Goal: Understand process/instructions: Learn how to perform a task or action

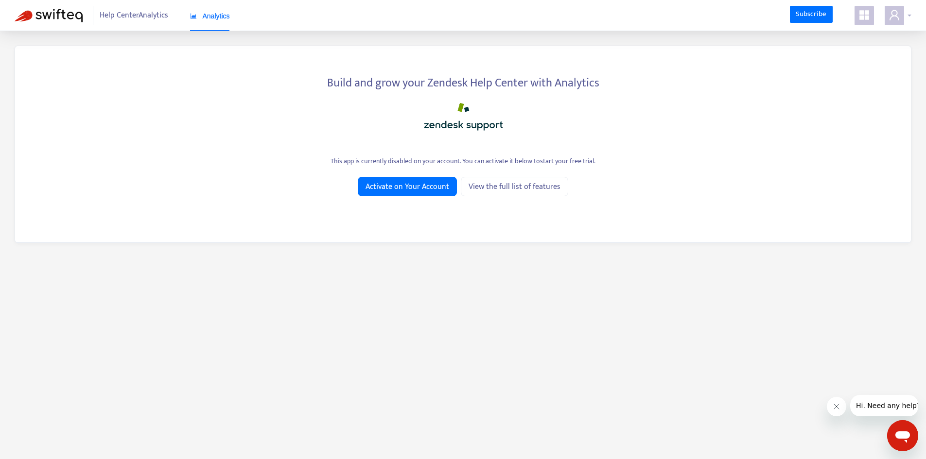
click at [895, 19] on icon "user" at bounding box center [894, 15] width 12 height 12
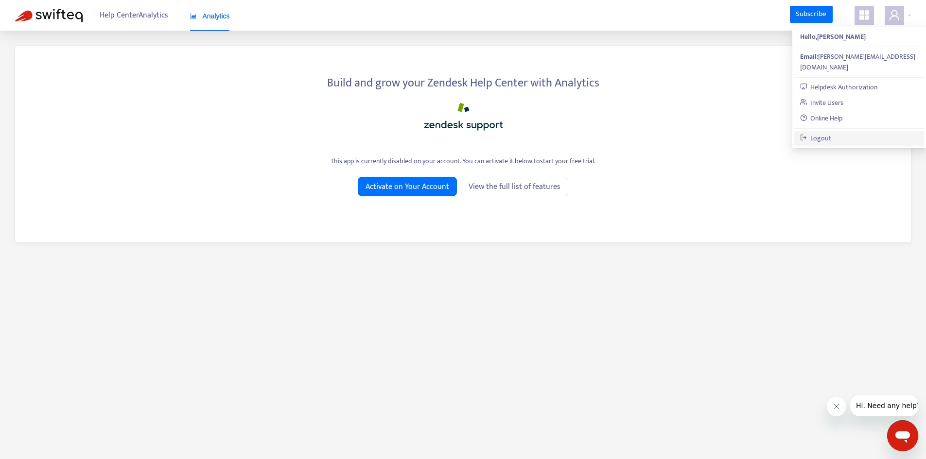
click at [831, 133] on link "Logout" at bounding box center [816, 138] width 32 height 11
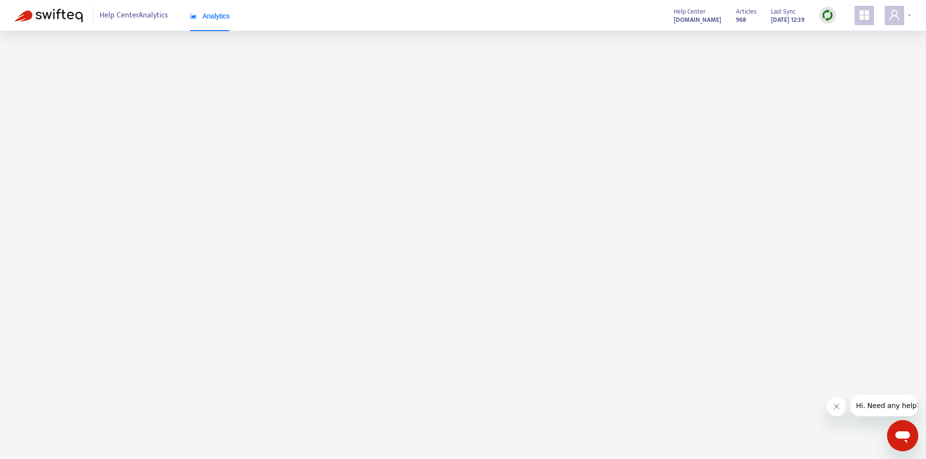
click at [902, 22] on span at bounding box center [893, 15] width 19 height 19
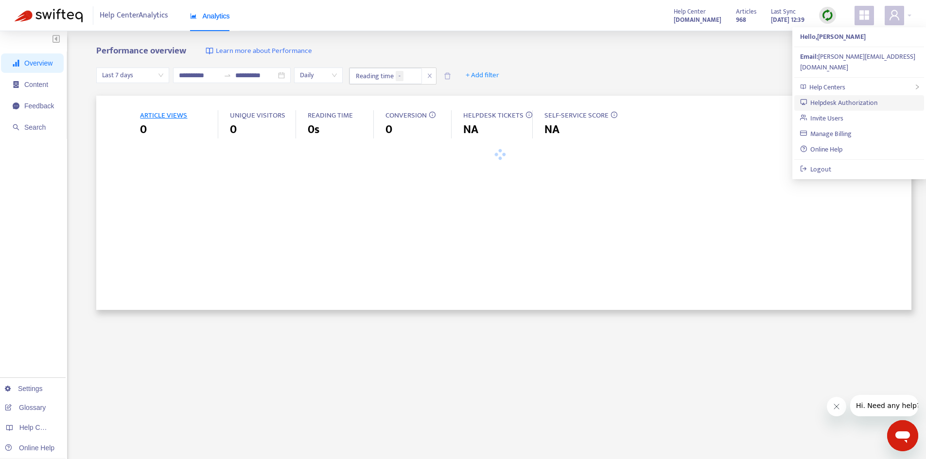
click at [859, 97] on link "Helpdesk Authorization" at bounding box center [839, 102] width 78 height 11
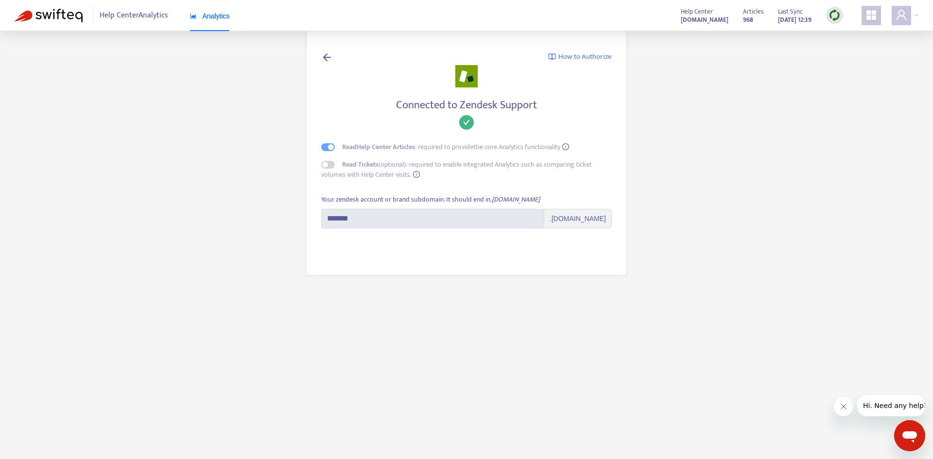
click at [716, 141] on main "How to Authorize Connected to Zendesk Support Read Help Center Articles : requi…" at bounding box center [466, 229] width 933 height 459
click at [205, 16] on span "Analytics" at bounding box center [210, 16] width 40 height 8
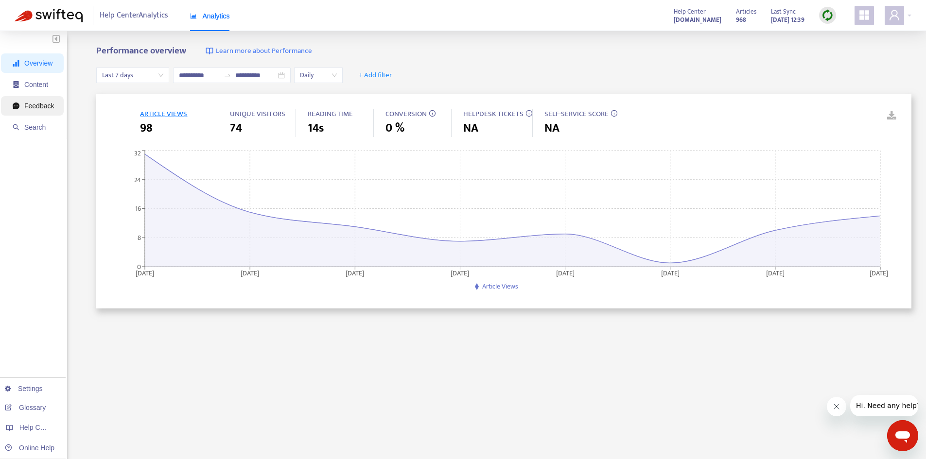
click at [41, 111] on span "Feedback" at bounding box center [33, 105] width 41 height 19
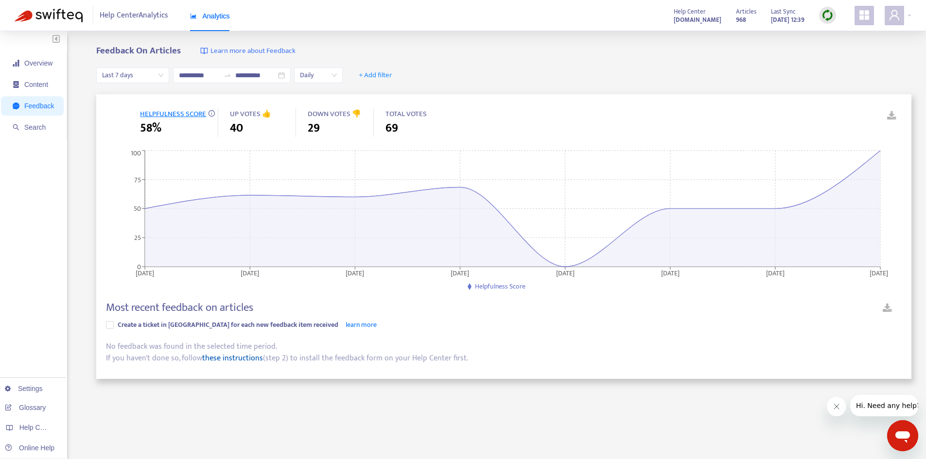
click at [242, 358] on link "these instructions" at bounding box center [232, 358] width 61 height 13
click at [407, 355] on div "If you haven't done so, follow these instructions (step 2) to install the feedb…" at bounding box center [503, 359] width 795 height 12
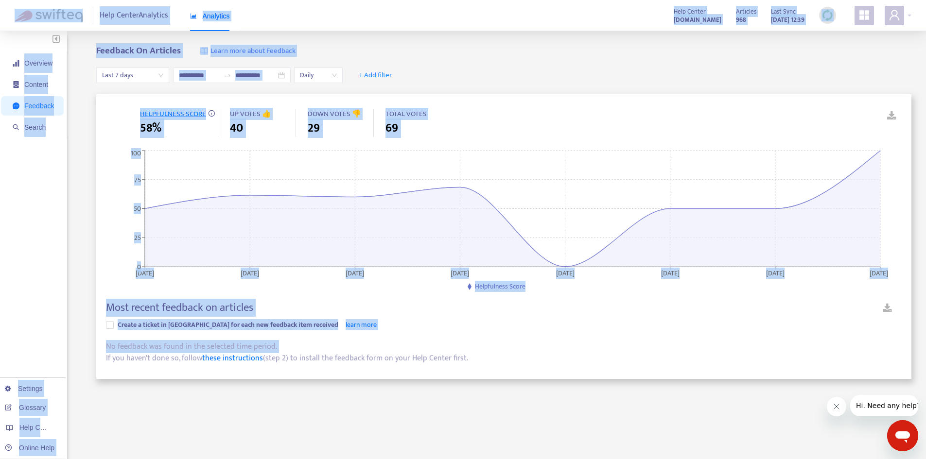
click at [407, 355] on div "If you haven't done so, follow these instructions (step 2) to install the feedb…" at bounding box center [503, 359] width 795 height 12
click at [362, 358] on div "If you haven't done so, follow these instructions (step 2) to install the feedb…" at bounding box center [503, 359] width 795 height 12
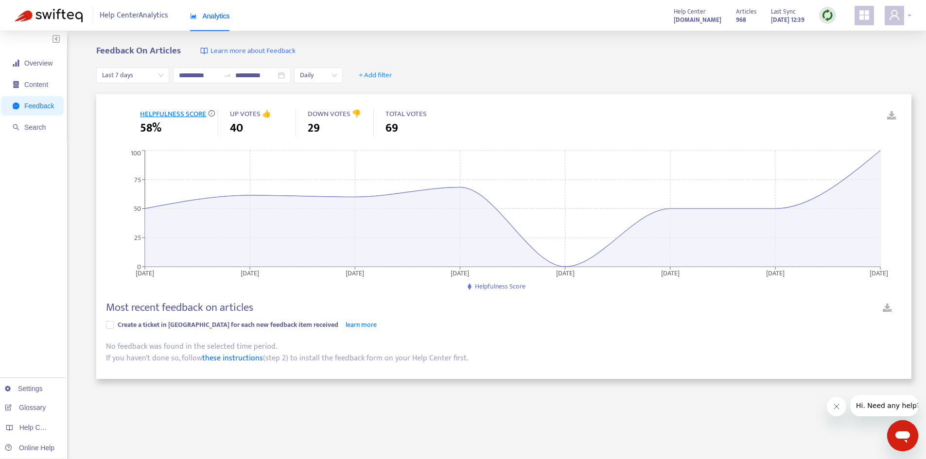
click at [892, 23] on span at bounding box center [893, 15] width 19 height 19
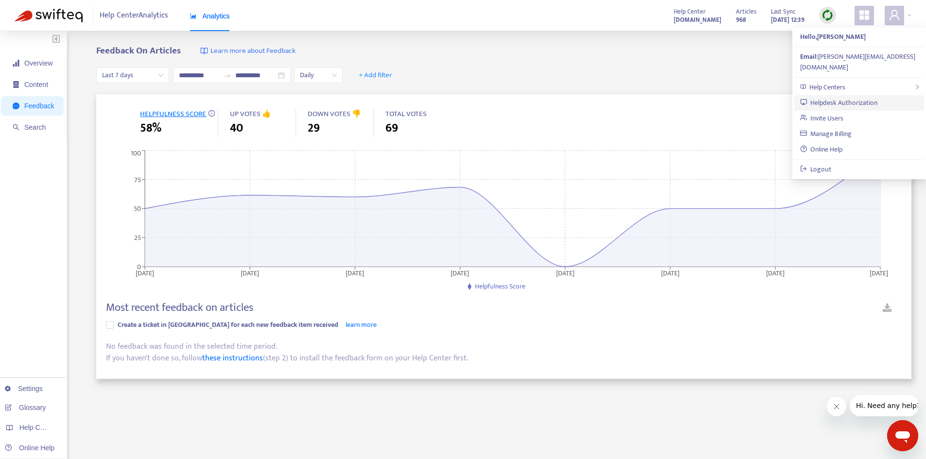
click at [854, 97] on link "Helpdesk Authorization" at bounding box center [839, 102] width 78 height 11
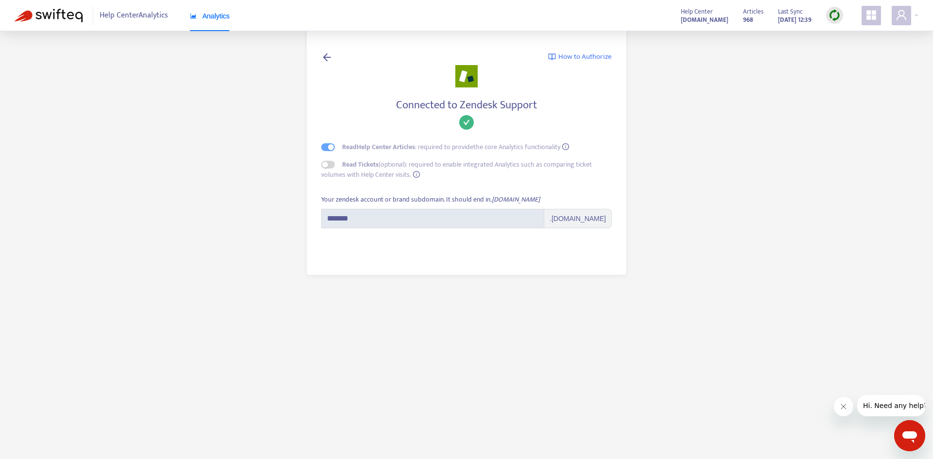
click at [238, 162] on main "How to Authorize Connected to Zendesk Support Read Help Center Articles : requi…" at bounding box center [466, 229] width 933 height 459
click at [206, 15] on span "Analytics" at bounding box center [210, 16] width 40 height 8
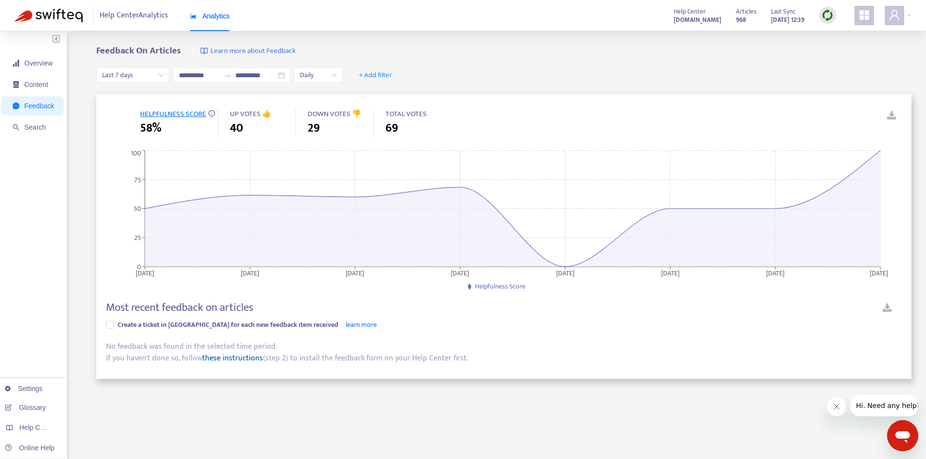
click at [229, 360] on link "these instructions" at bounding box center [232, 358] width 61 height 13
drag, startPoint x: 236, startPoint y: 360, endPoint x: 454, endPoint y: 414, distance: 224.4
click at [466, 417] on div "**********" at bounding box center [503, 330] width 815 height 569
click at [228, 360] on link "these instructions" at bounding box center [232, 358] width 61 height 13
click at [44, 85] on span "Content" at bounding box center [36, 85] width 24 height 8
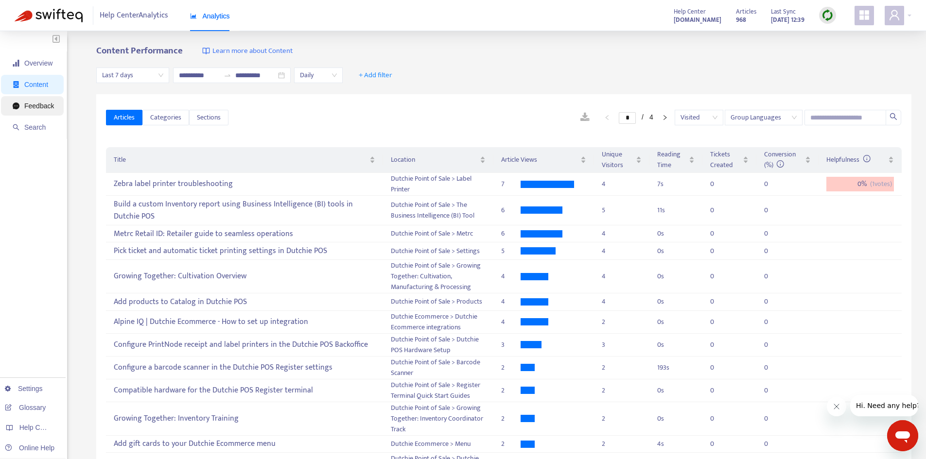
click at [41, 105] on span "Feedback" at bounding box center [39, 106] width 30 height 8
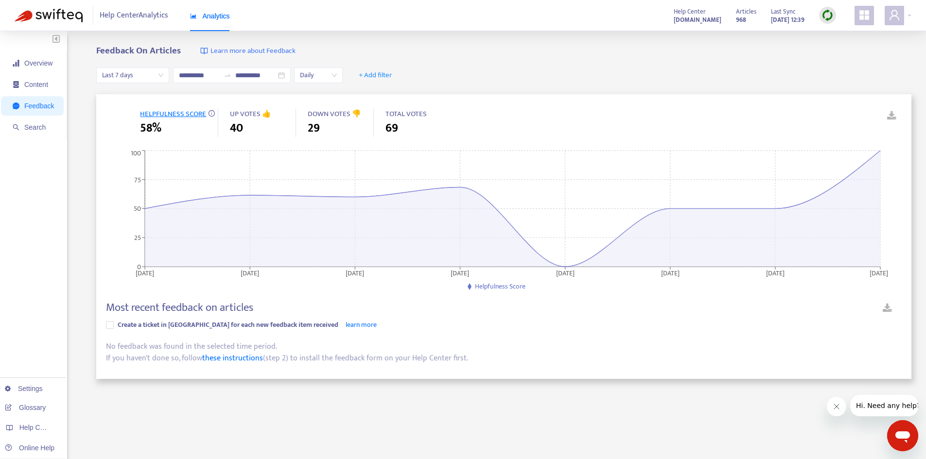
click at [518, 320] on div "Create a ticket in [GEOGRAPHIC_DATA] for each new feedback item received learn …" at bounding box center [503, 325] width 795 height 11
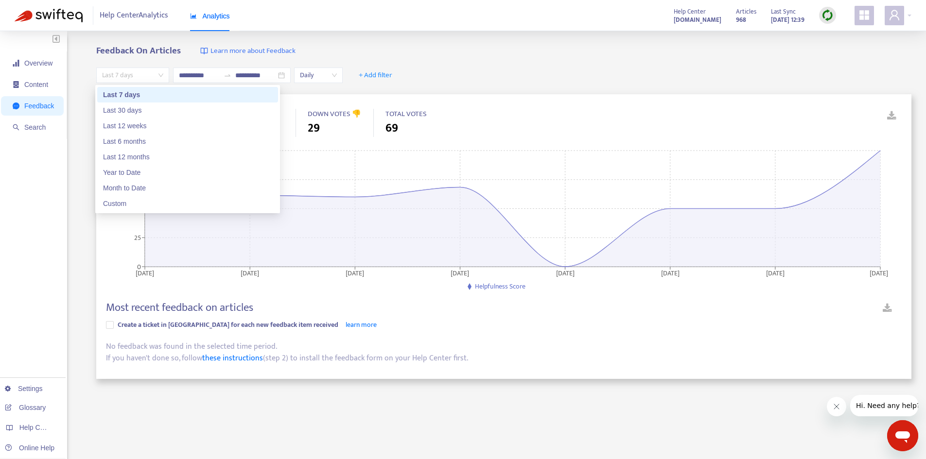
click at [132, 76] on span "Last 7 days" at bounding box center [132, 75] width 61 height 15
click at [136, 202] on div "Custom" at bounding box center [187, 203] width 169 height 11
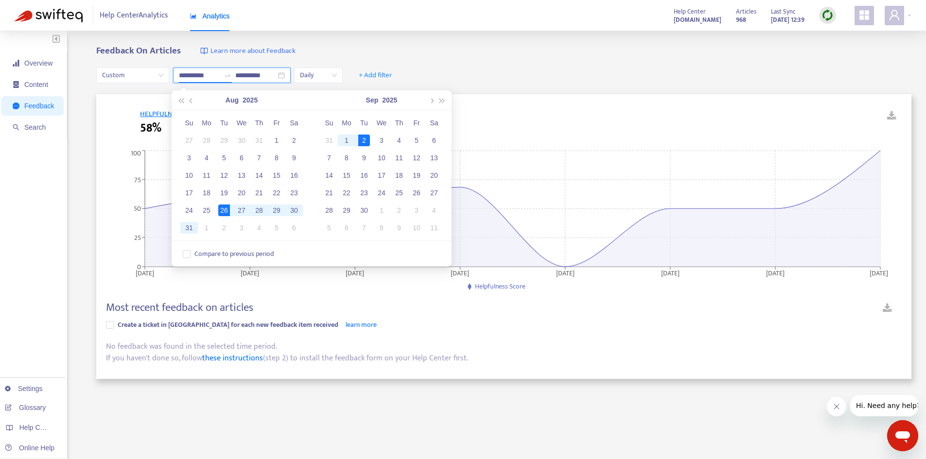
click at [209, 75] on input "**********" at bounding box center [199, 75] width 41 height 11
type input "**********"
click at [363, 138] on div "2" at bounding box center [364, 141] width 12 height 12
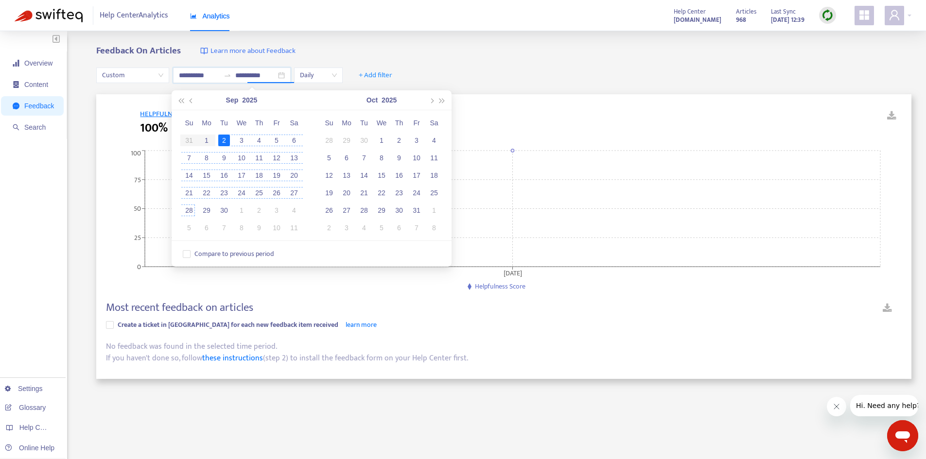
type input "**********"
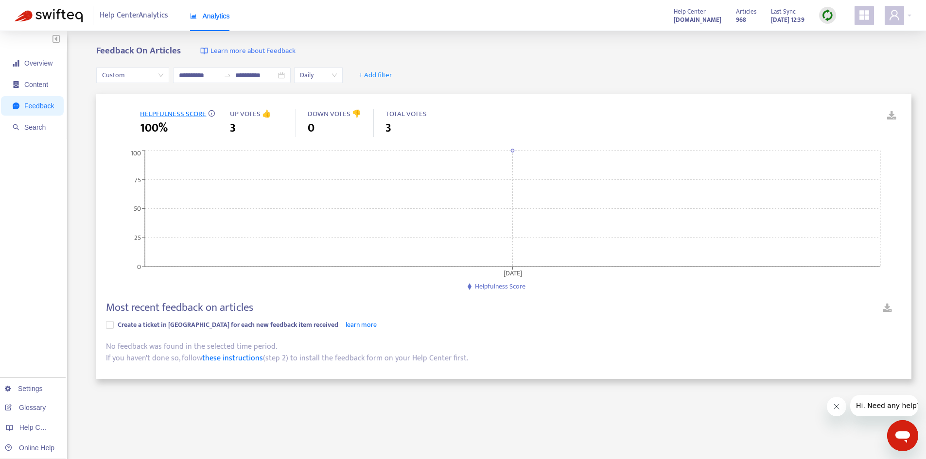
click at [433, 46] on div "Feedback On Articles Learn more about Feedback" at bounding box center [503, 51] width 815 height 11
click at [299, 341] on div "No feedback was found in the selected time period." at bounding box center [503, 347] width 795 height 12
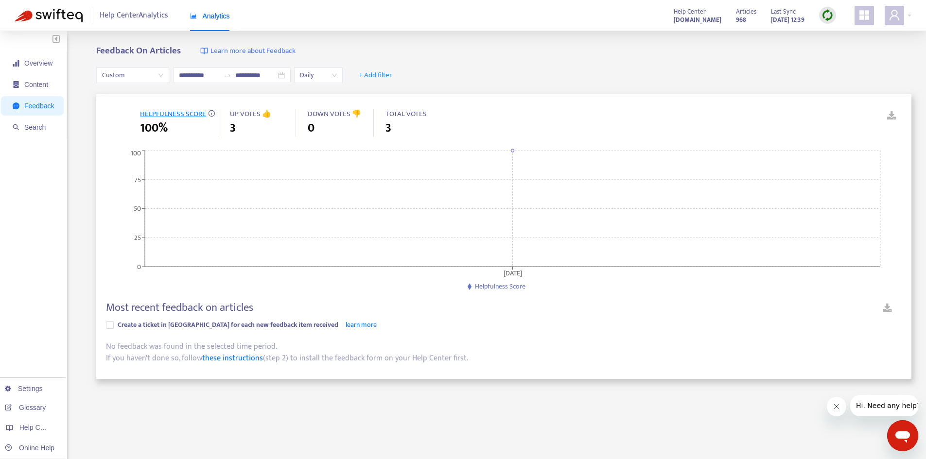
click at [327, 378] on div "HELPFULNESS SCORE 100% UP VOTES 👍 3 DOWN VOTES 👎 0 TOTAL VOTES 3 2025-09-02 0 2…" at bounding box center [503, 236] width 815 height 285
click at [222, 358] on link "these instructions" at bounding box center [232, 358] width 61 height 13
type input "**********"
click at [159, 346] on div "No feedback was found in the selected time period." at bounding box center [503, 347] width 795 height 12
click at [158, 347] on div "No feedback was found in the selected time period." at bounding box center [503, 347] width 795 height 12
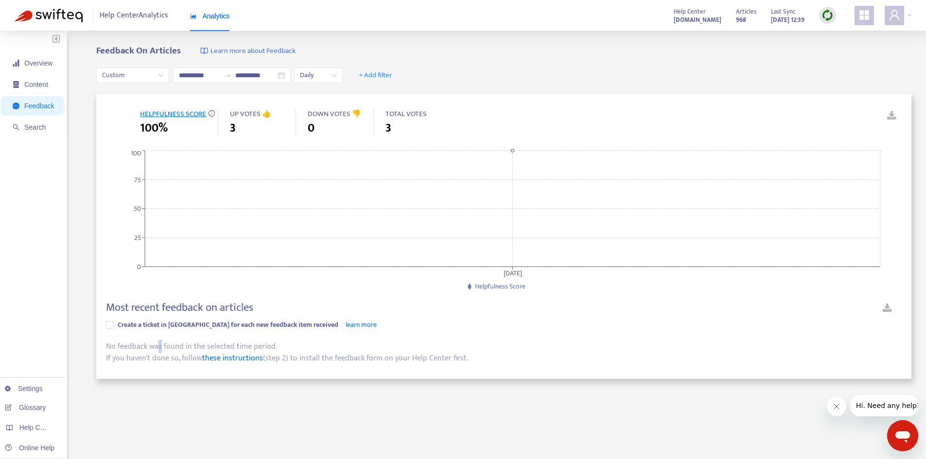
click at [158, 347] on div "No feedback was found in the selected time period." at bounding box center [503, 347] width 795 height 12
drag, startPoint x: 326, startPoint y: 358, endPoint x: 375, endPoint y: 357, distance: 49.1
click at [375, 357] on div "If you haven't done so, follow these instructions (step 2) to install the feedb…" at bounding box center [503, 359] width 795 height 12
copy div "feedback form"
click at [891, 21] on span at bounding box center [893, 15] width 19 height 19
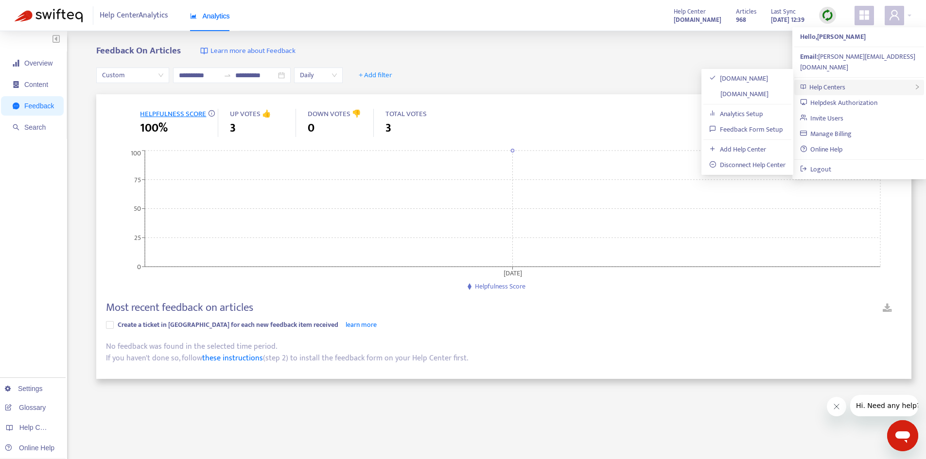
click at [867, 80] on div "Help Centers" at bounding box center [859, 88] width 130 height 16
click at [770, 129] on link "Feedback Form Setup" at bounding box center [745, 129] width 73 height 11
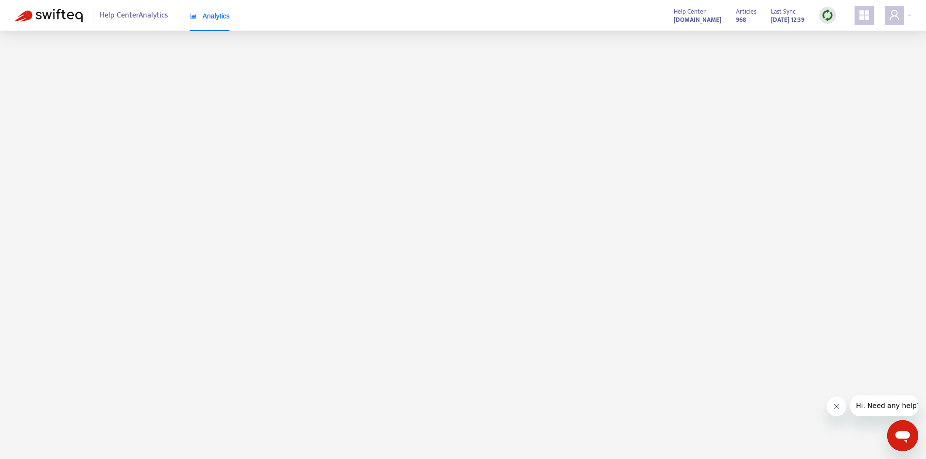
scroll to position [11, 0]
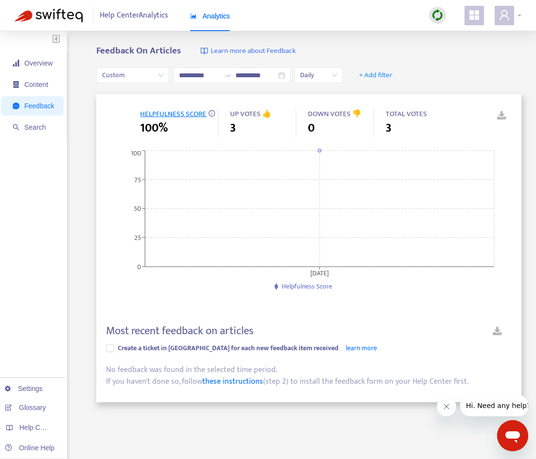
click at [504, 19] on icon "user" at bounding box center [504, 15] width 12 height 12
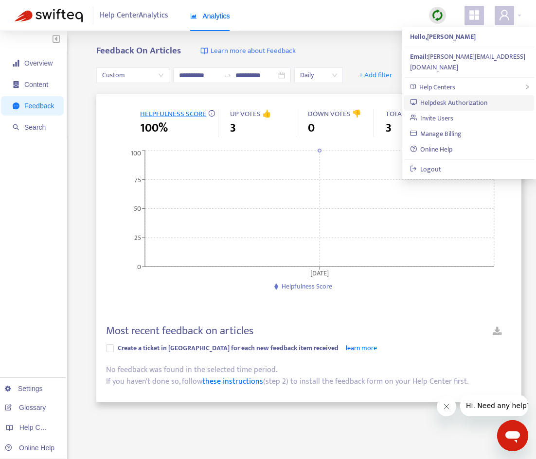
click at [487, 97] on link "Helpdesk Authorization" at bounding box center [449, 102] width 78 height 11
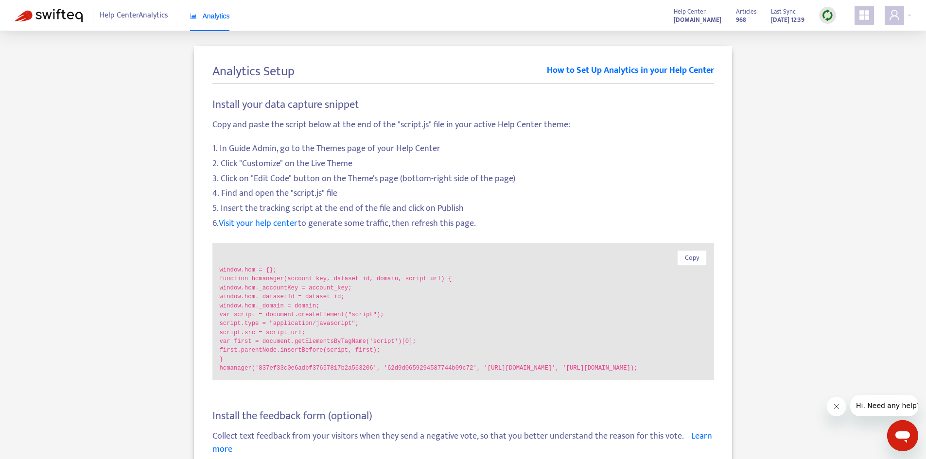
scroll to position [49, 0]
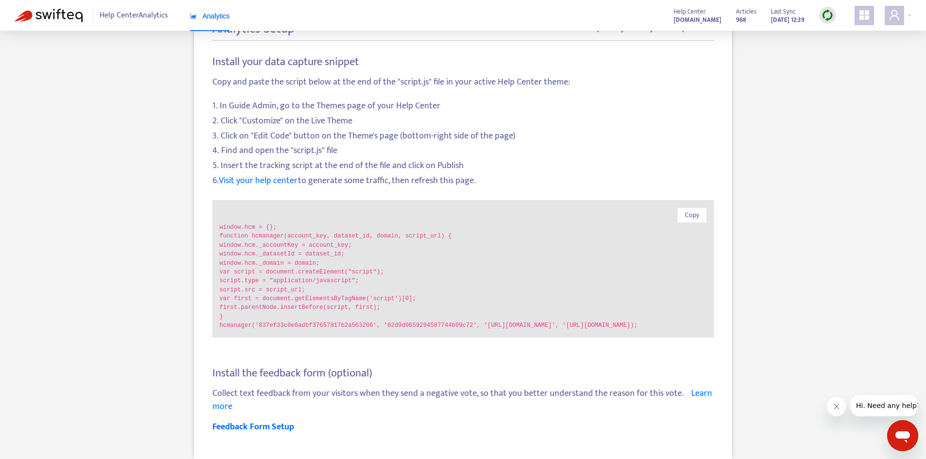
click at [306, 321] on code "hcmanager('837ef33c0e6adbf37657817b2a563206', '62d9d0659294587744b09c72', '[URL…" at bounding box center [463, 325] width 487 height 9
copy code "837ef33c0e6adbf37657817b2a563206"
click at [228, 323] on code "hcmanager('837ef33c0e6adbf37657817b2a563206', '62d9d0659294587744b09c72', '[URL…" at bounding box center [463, 325] width 487 height 9
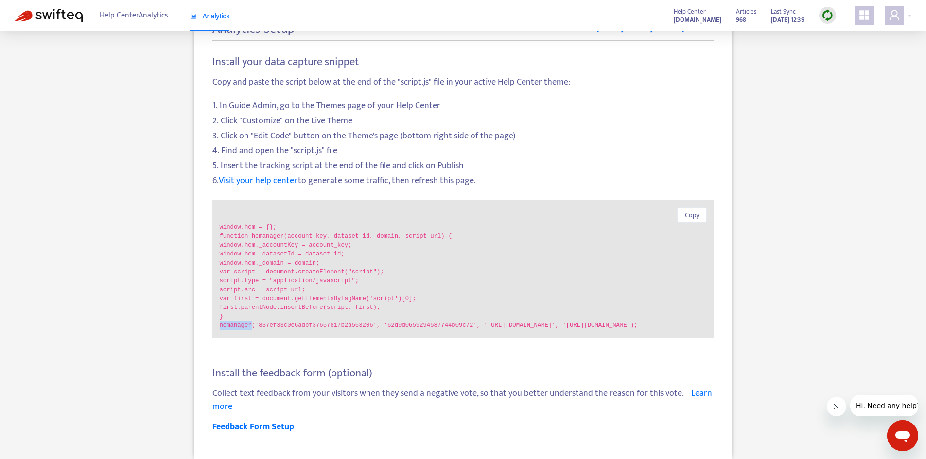
copy code "hcmanager"
click at [249, 431] on link "Feedback Form Setup" at bounding box center [253, 427] width 82 height 15
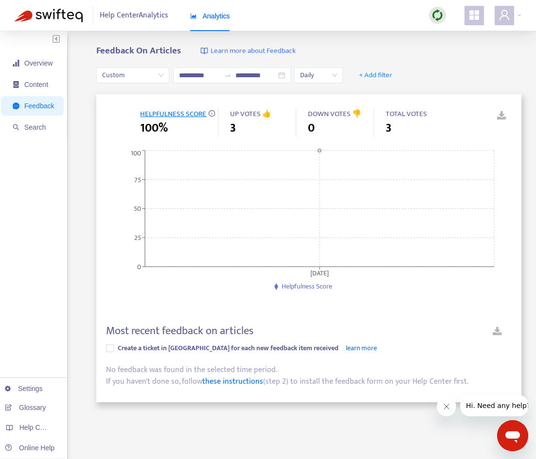
click at [85, 257] on div "**********" at bounding box center [268, 330] width 506 height 569
click at [475, 15] on icon "appstore" at bounding box center [474, 15] width 10 height 10
click at [509, 59] on div "**********" at bounding box center [308, 75] width 425 height 37
click at [511, 22] on span at bounding box center [503, 15] width 19 height 19
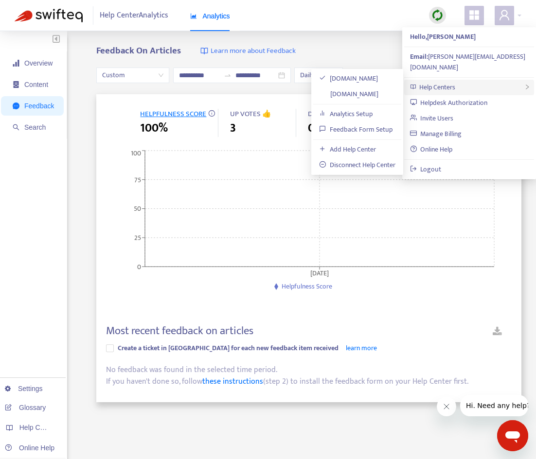
click at [476, 80] on div "Help Centers" at bounding box center [469, 88] width 130 height 16
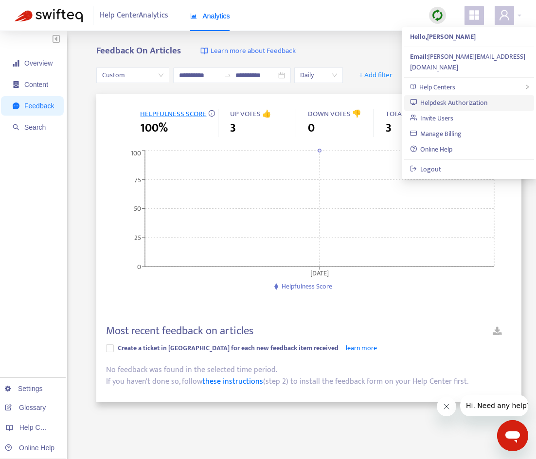
click at [452, 97] on link "Helpdesk Authorization" at bounding box center [449, 102] width 78 height 11
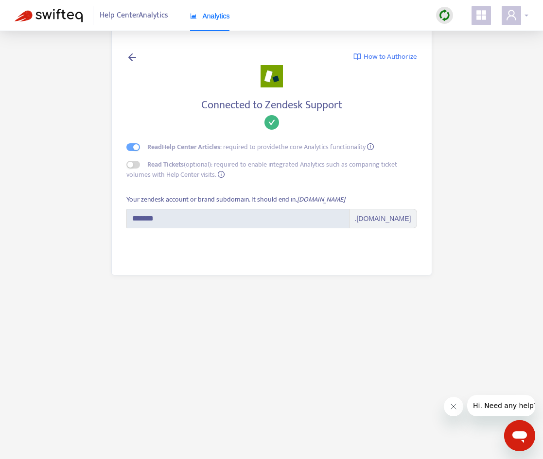
click at [520, 21] on span at bounding box center [510, 15] width 19 height 19
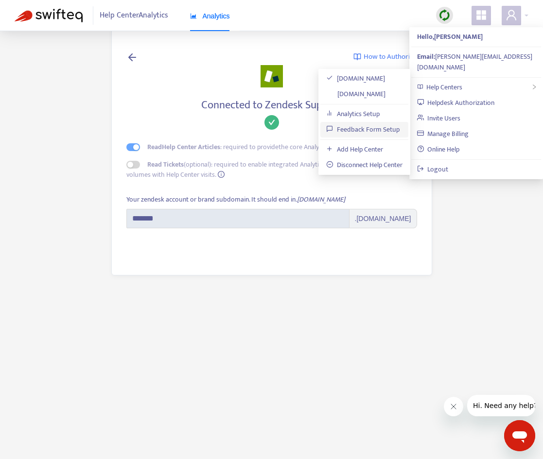
click at [390, 133] on link "Feedback Form Setup" at bounding box center [362, 129] width 73 height 11
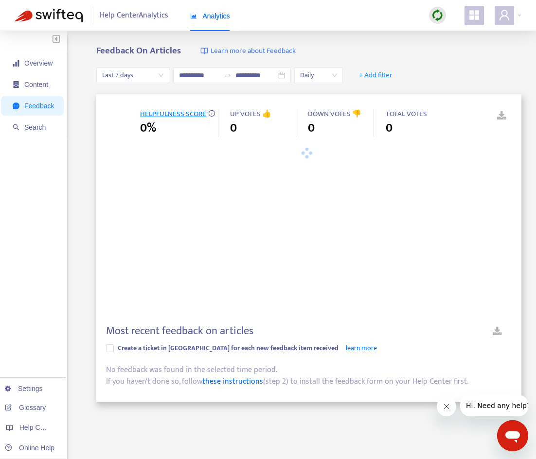
type input "**********"
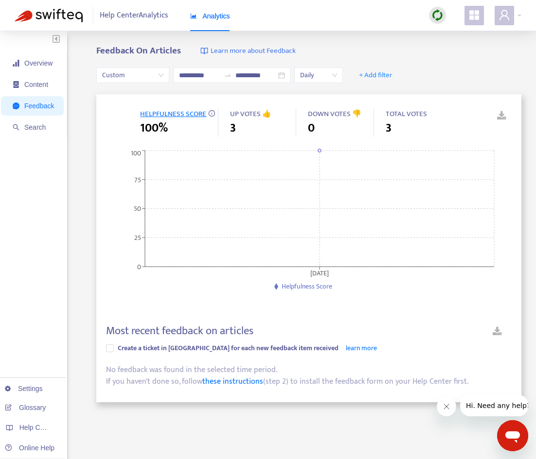
click at [473, 8] on span at bounding box center [473, 15] width 19 height 19
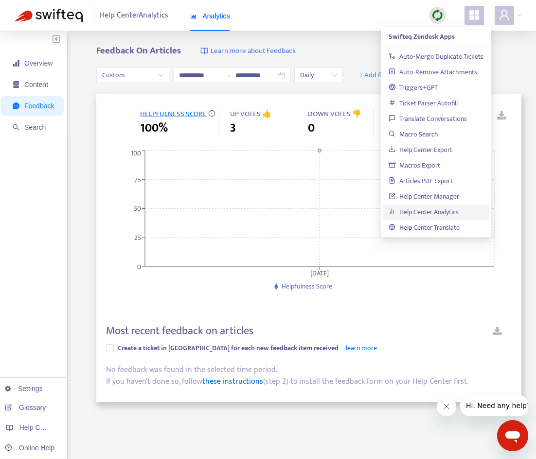
click at [348, 46] on div "Feedback On Articles Learn more about Feedback" at bounding box center [308, 51] width 425 height 11
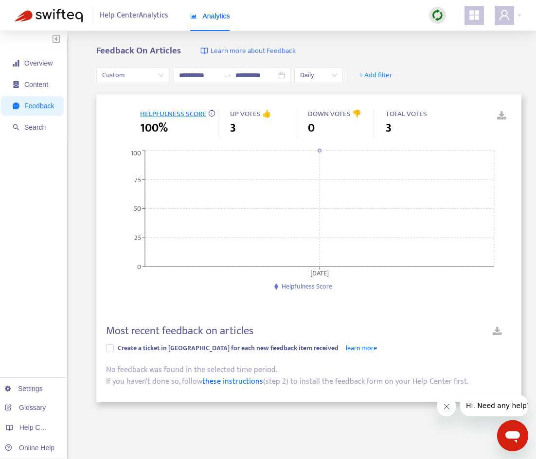
click at [474, 13] on icon "appstore" at bounding box center [474, 15] width 10 height 10
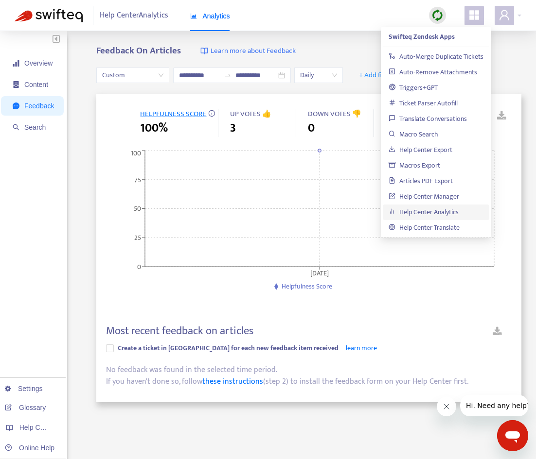
drag, startPoint x: 510, startPoint y: 53, endPoint x: 510, endPoint y: 40, distance: 13.6
click at [510, 53] on div "Feedback On Articles Learn more about Feedback" at bounding box center [308, 51] width 425 height 11
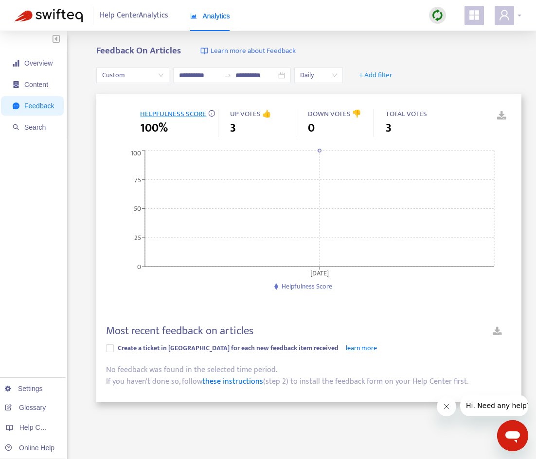
click at [510, 17] on span at bounding box center [503, 15] width 19 height 19
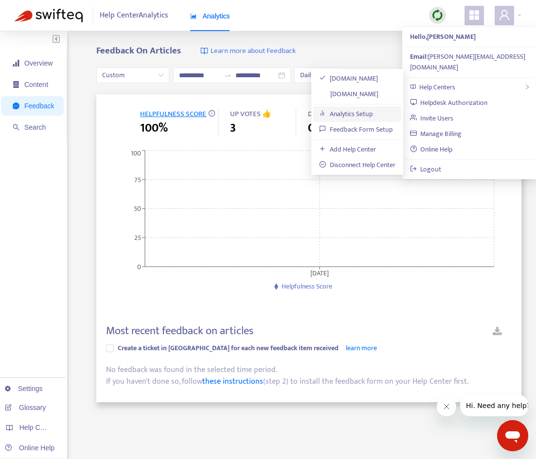
click at [372, 114] on link "Analytics Setup" at bounding box center [345, 113] width 53 height 11
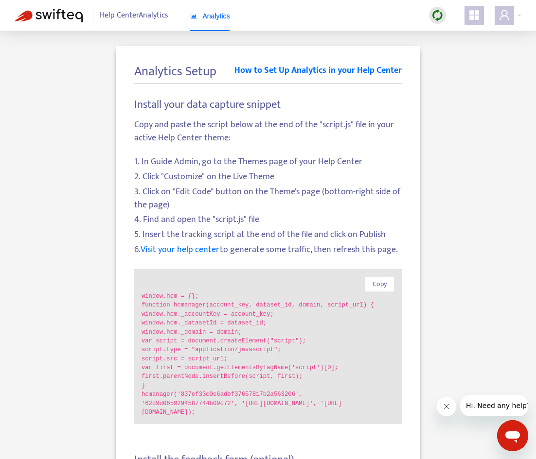
click at [347, 382] on code "}" at bounding box center [267, 385] width 253 height 9
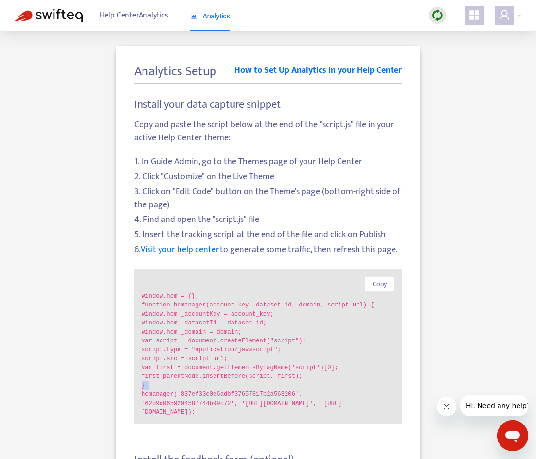
click at [348, 382] on code "}" at bounding box center [267, 385] width 253 height 9
click at [295, 349] on code "script.type = "application/javascript";" at bounding box center [267, 350] width 253 height 9
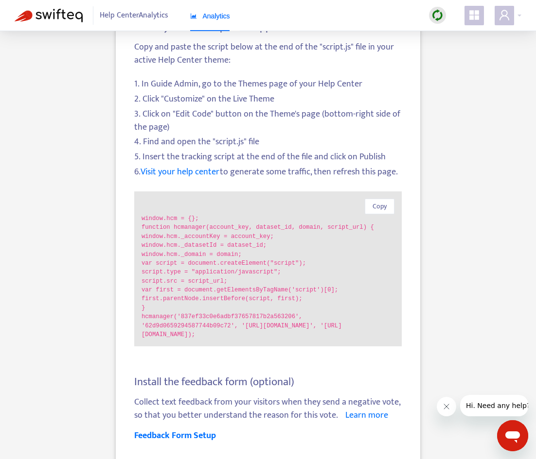
click at [36, 307] on div "Analytics Setup How to Set Up Analytics in your Help Center Install your data c…" at bounding box center [268, 218] width 506 height 501
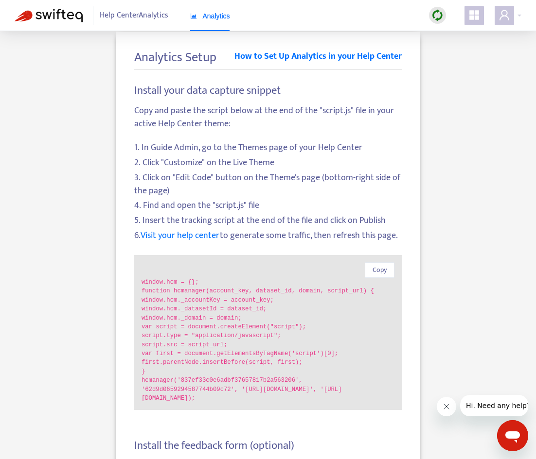
scroll to position [0, 0]
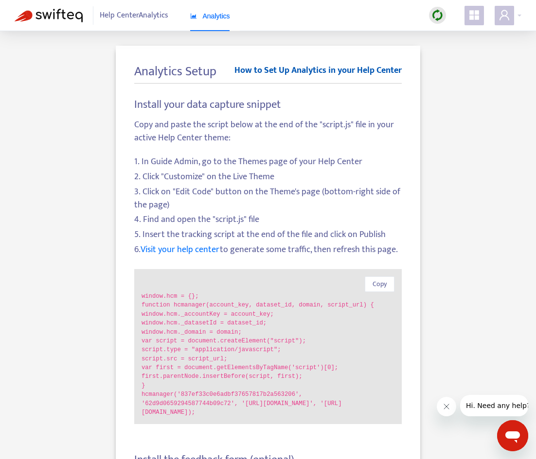
click at [293, 70] on link "How to Set Up Analytics in your Help Center" at bounding box center [317, 73] width 167 height 19
